Goal: Information Seeking & Learning: Check status

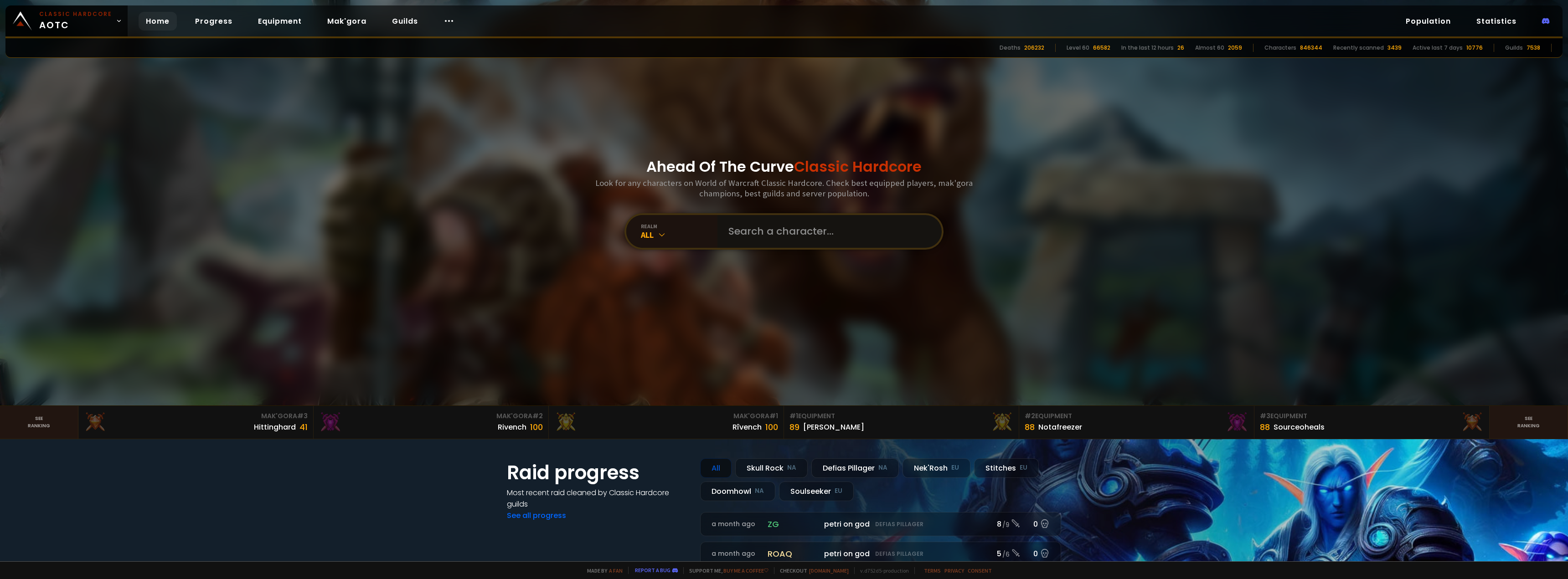
click at [759, 235] on input "text" at bounding box center [827, 231] width 208 height 33
type input "leafsmoker"
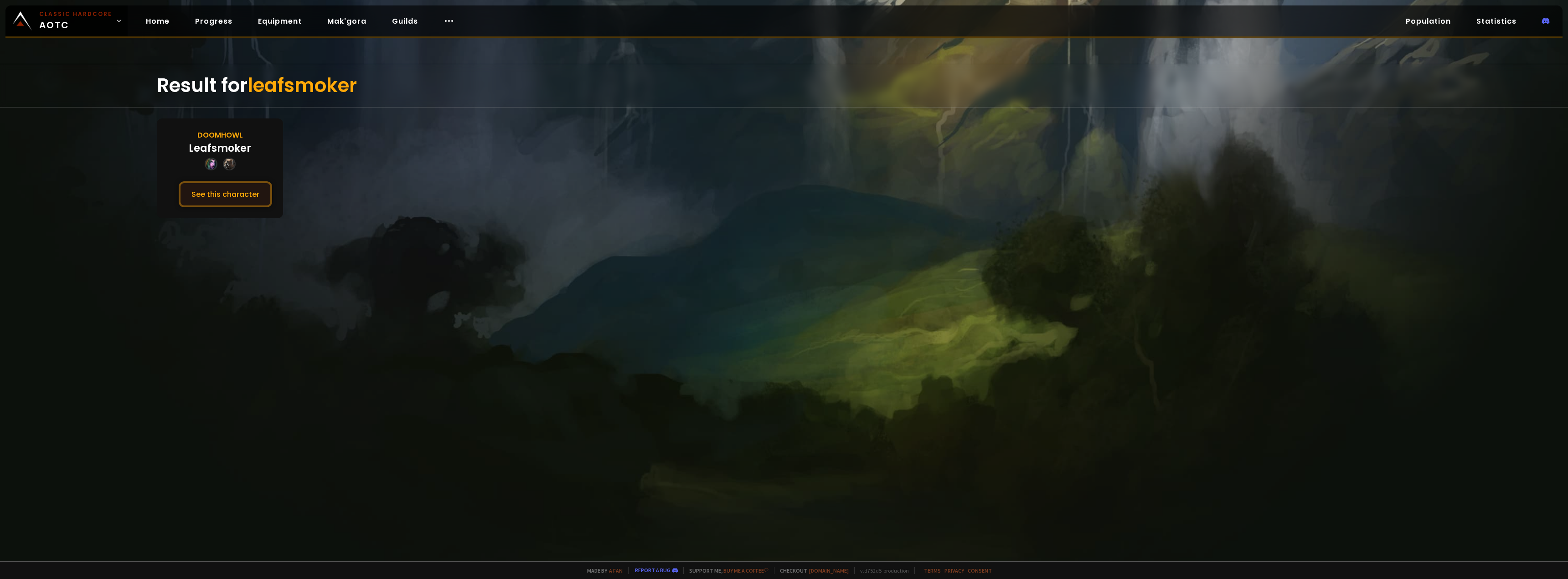
click at [223, 194] on button "See this character" at bounding box center [225, 195] width 94 height 26
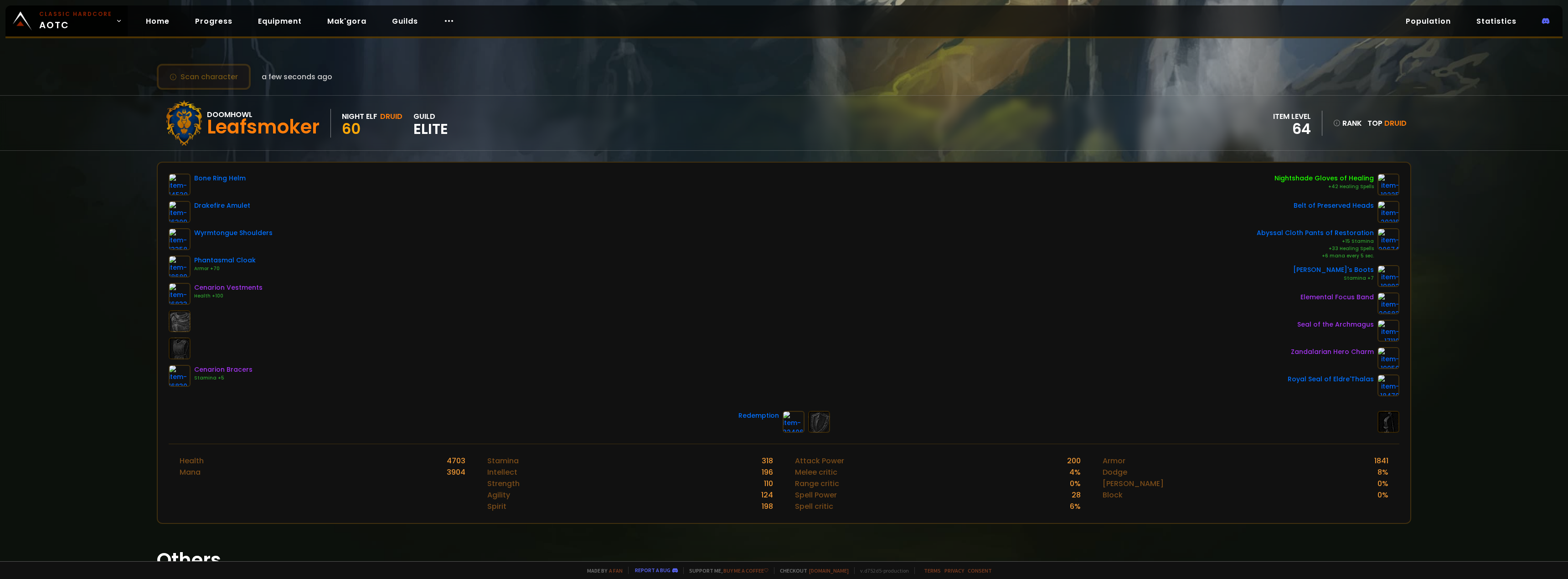
click at [235, 76] on button "Scan character" at bounding box center [204, 77] width 94 height 26
click at [1385, 121] on link "545" at bounding box center [1392, 129] width 28 height 21
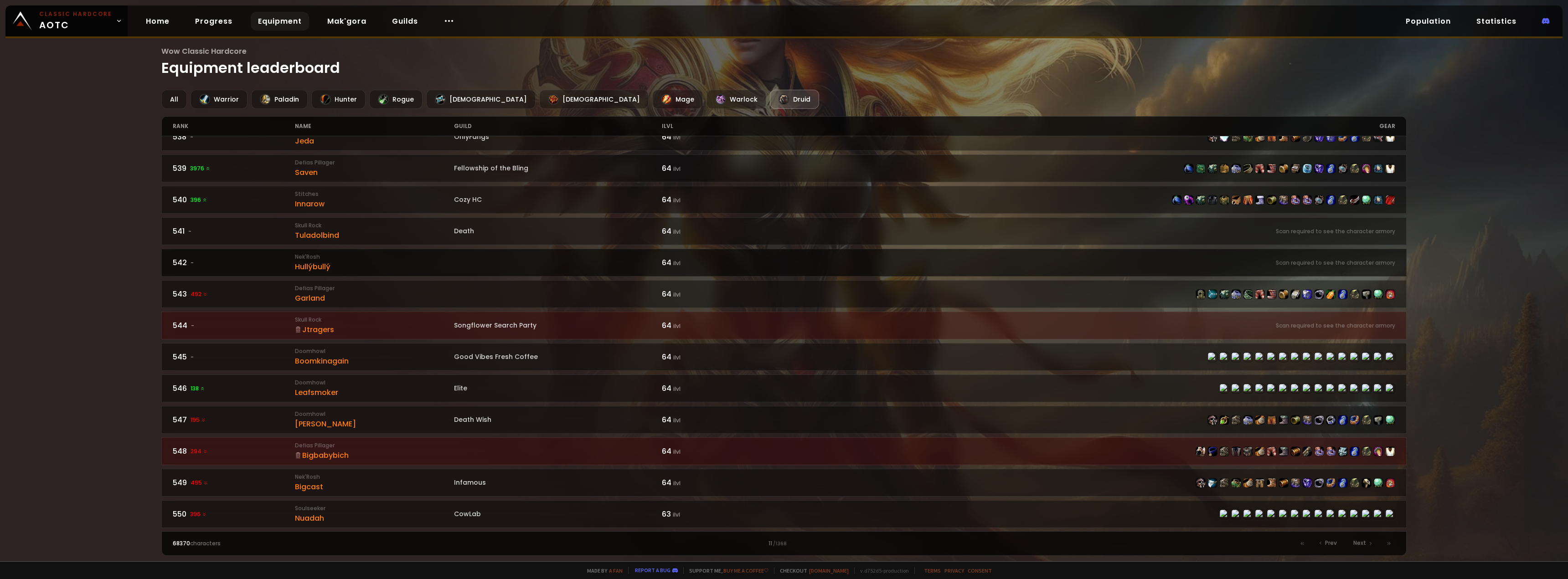
scroll to position [1181, 0]
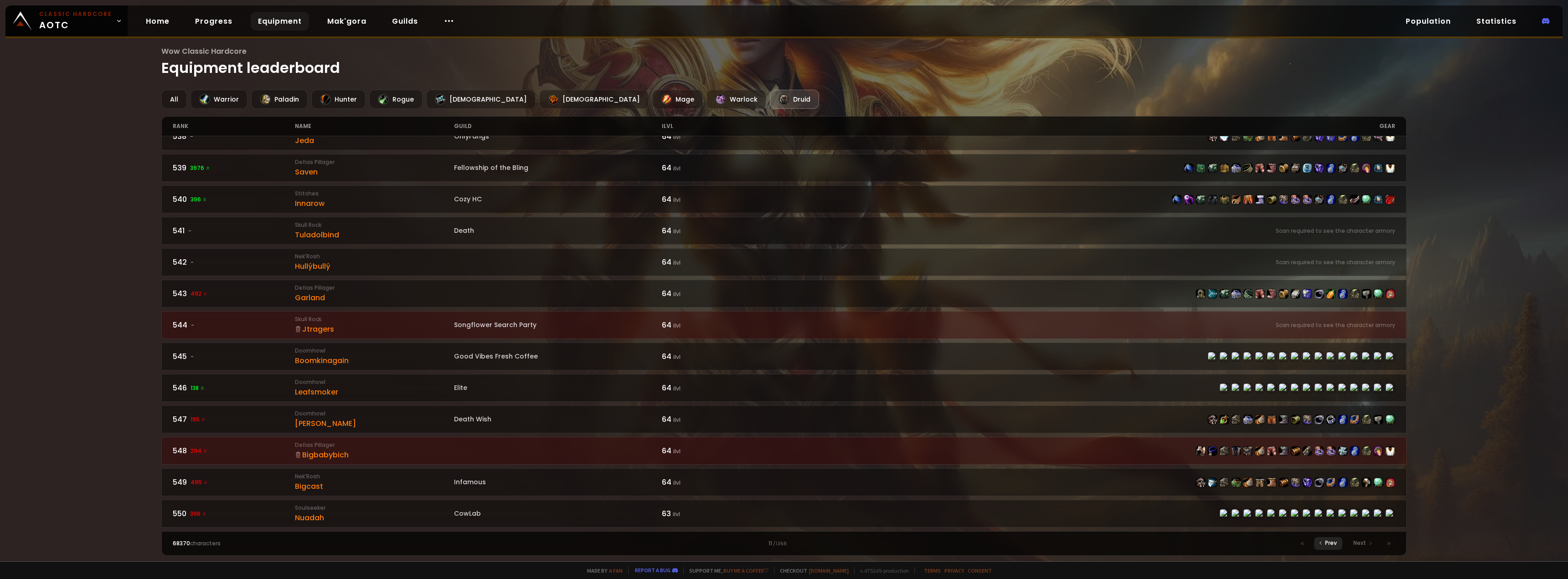
click at [1321, 547] on div "Prev" at bounding box center [1328, 544] width 28 height 12
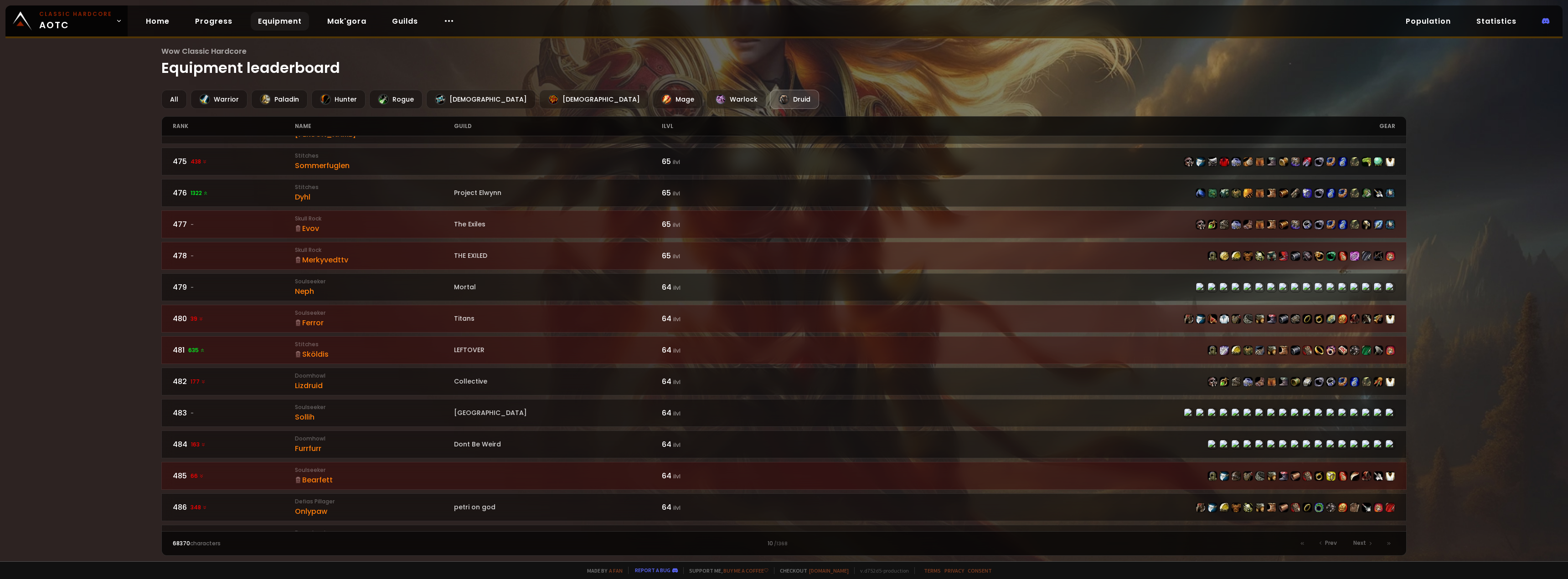
scroll to position [957, 0]
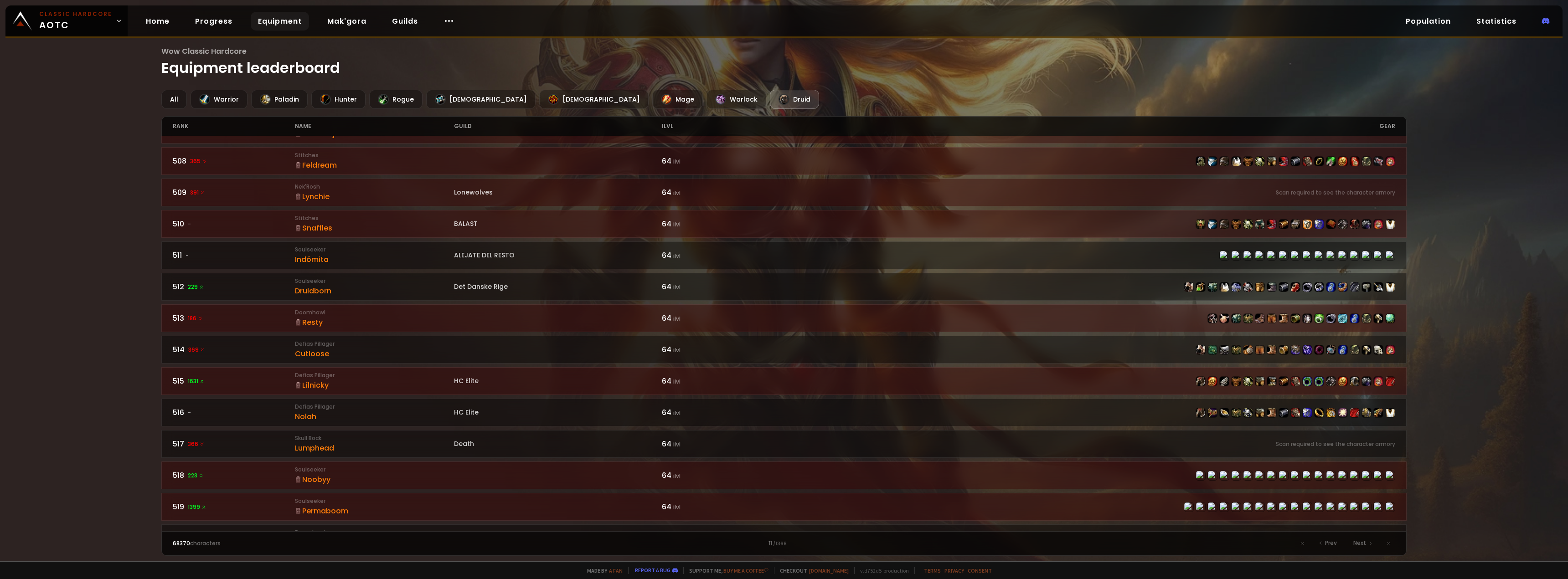
scroll to position [97, 0]
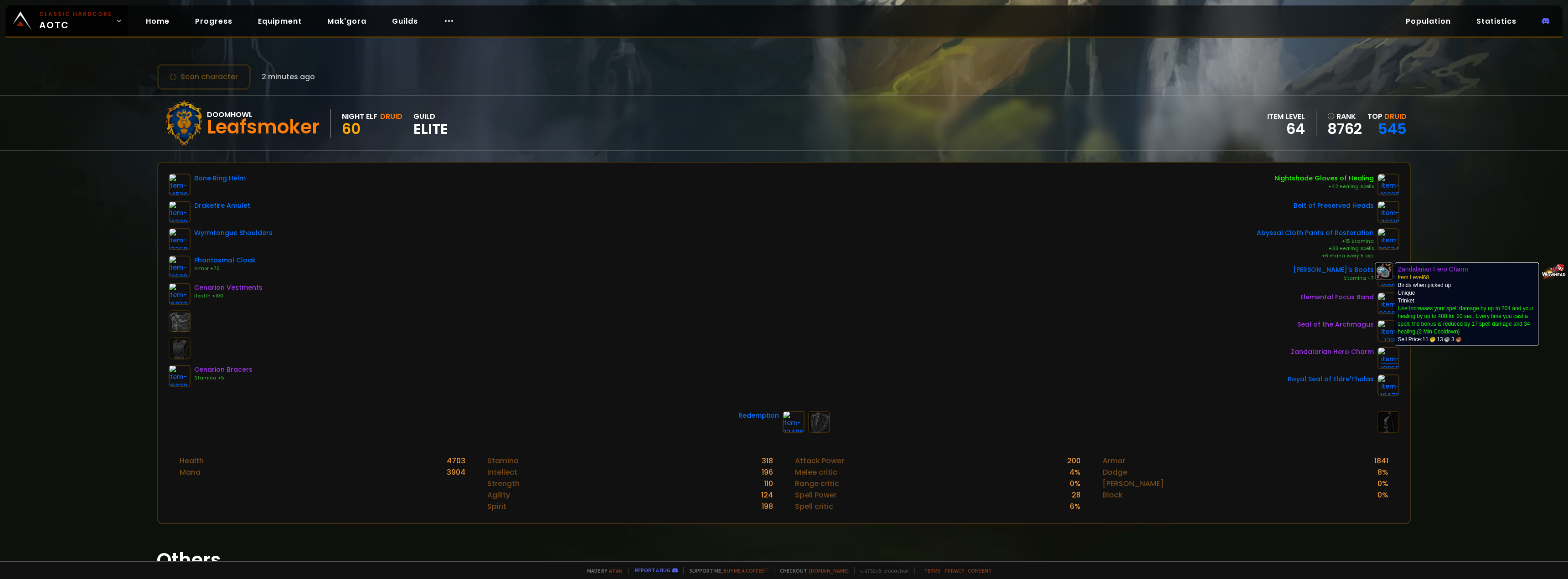
click at [1383, 359] on img at bounding box center [1389, 358] width 22 height 22
